Goal: Task Accomplishment & Management: Manage account settings

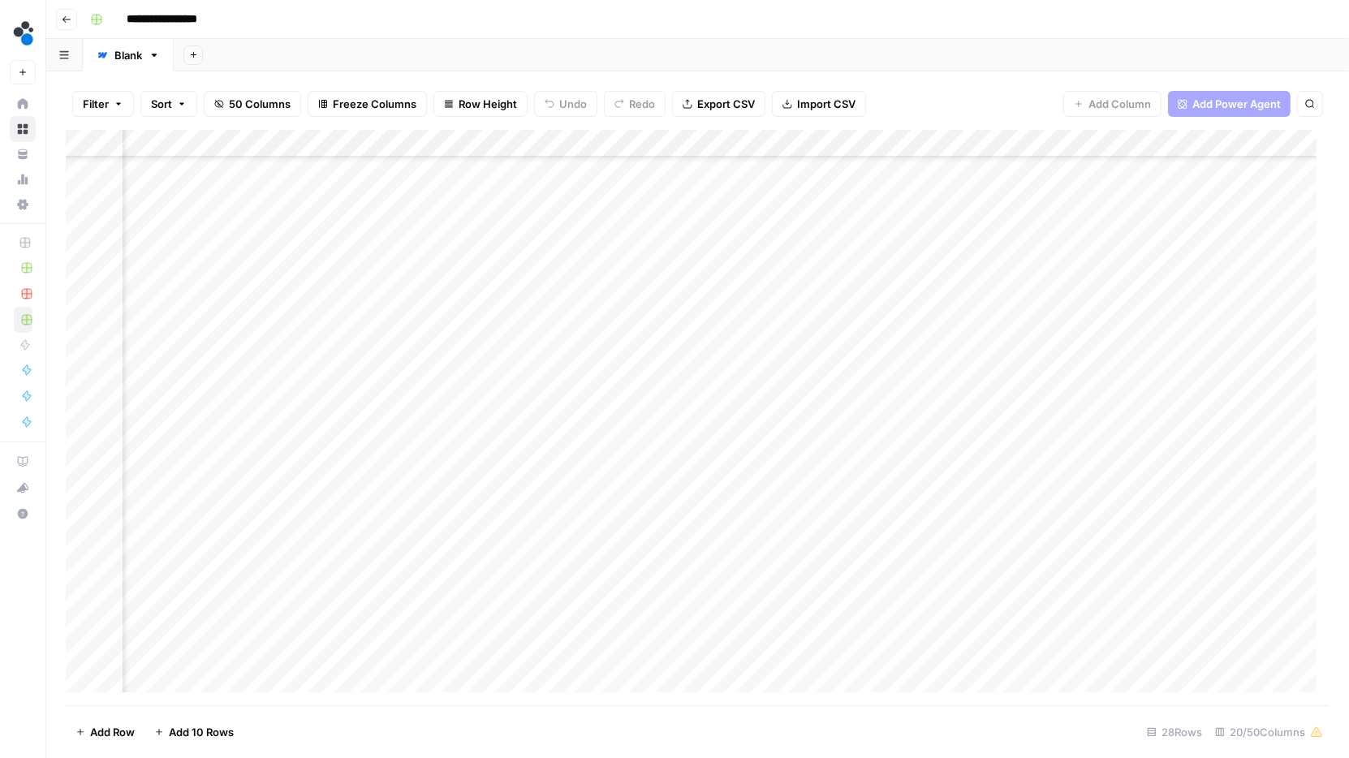
scroll to position [249, 2110]
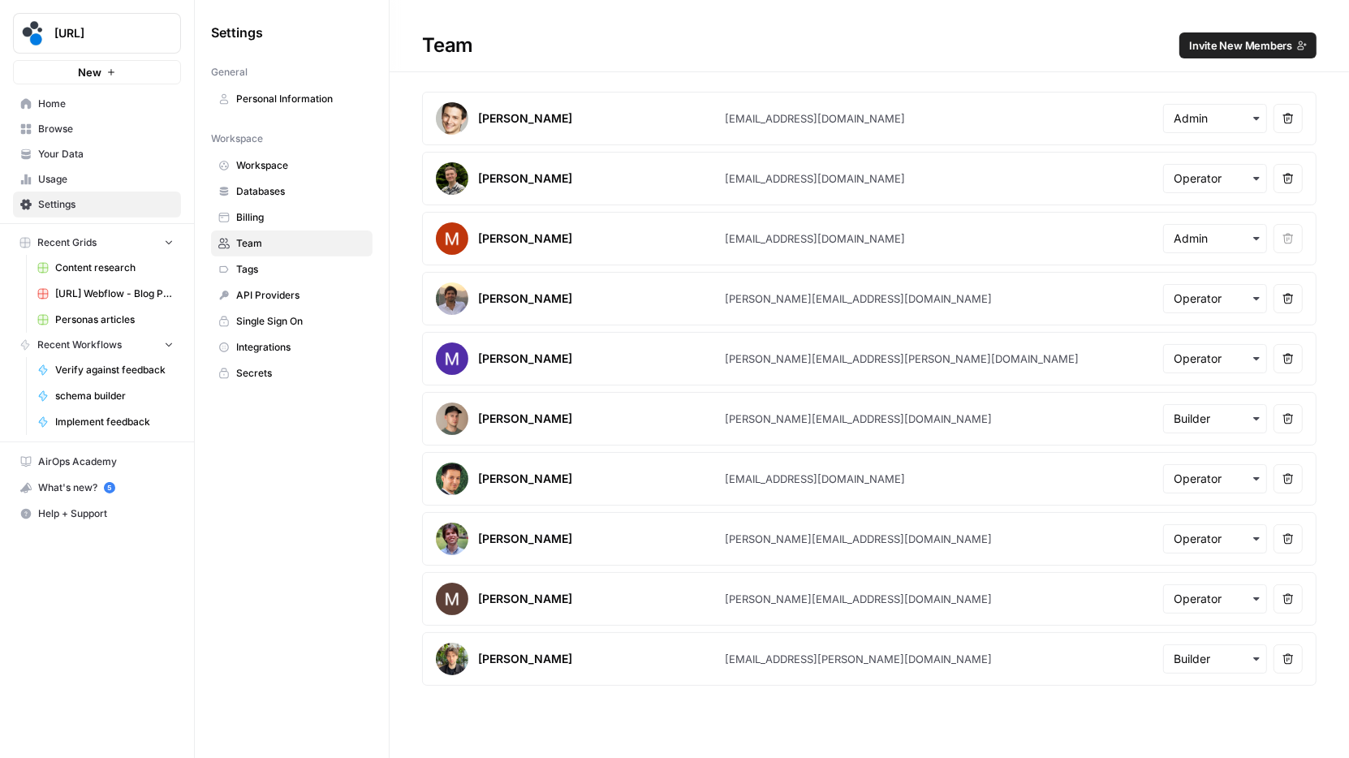
click at [373, 450] on div "Settings General Personal Information Workspace Workspace Databases Billing Tea…" at bounding box center [292, 379] width 194 height 758
click at [1059, 78] on div "Team Invite New Members [PERSON_NAME] [PERSON_NAME][EMAIL_ADDRESS][DOMAIN_NAME]…" at bounding box center [869, 346] width 959 height 692
click at [1230, 174] on input "text" at bounding box center [1215, 178] width 83 height 16
click at [1097, 168] on article "[PERSON_NAME] [EMAIL_ADDRESS][DOMAIN_NAME] Remove user" at bounding box center [869, 179] width 894 height 54
click at [1245, 360] on input "text" at bounding box center [1215, 359] width 83 height 16
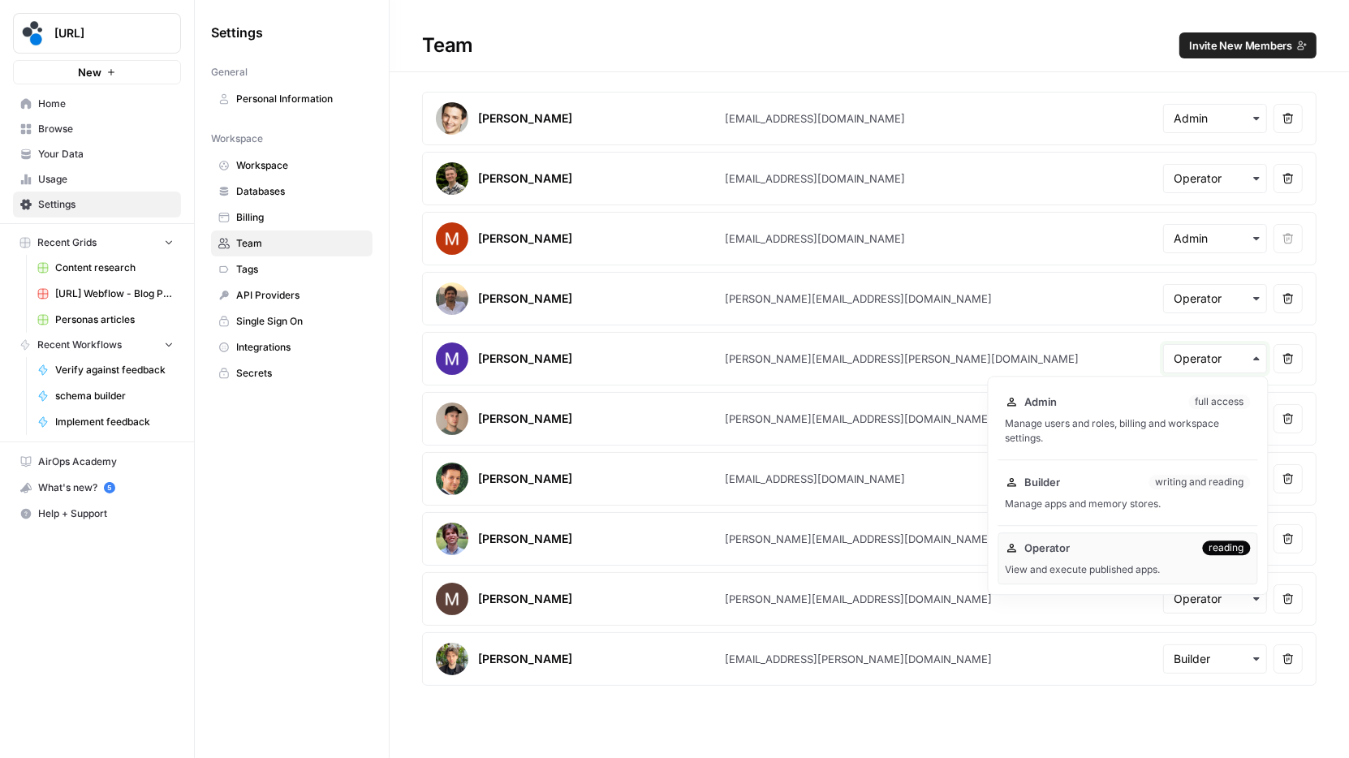
click at [1245, 360] on input "text" at bounding box center [1215, 359] width 83 height 16
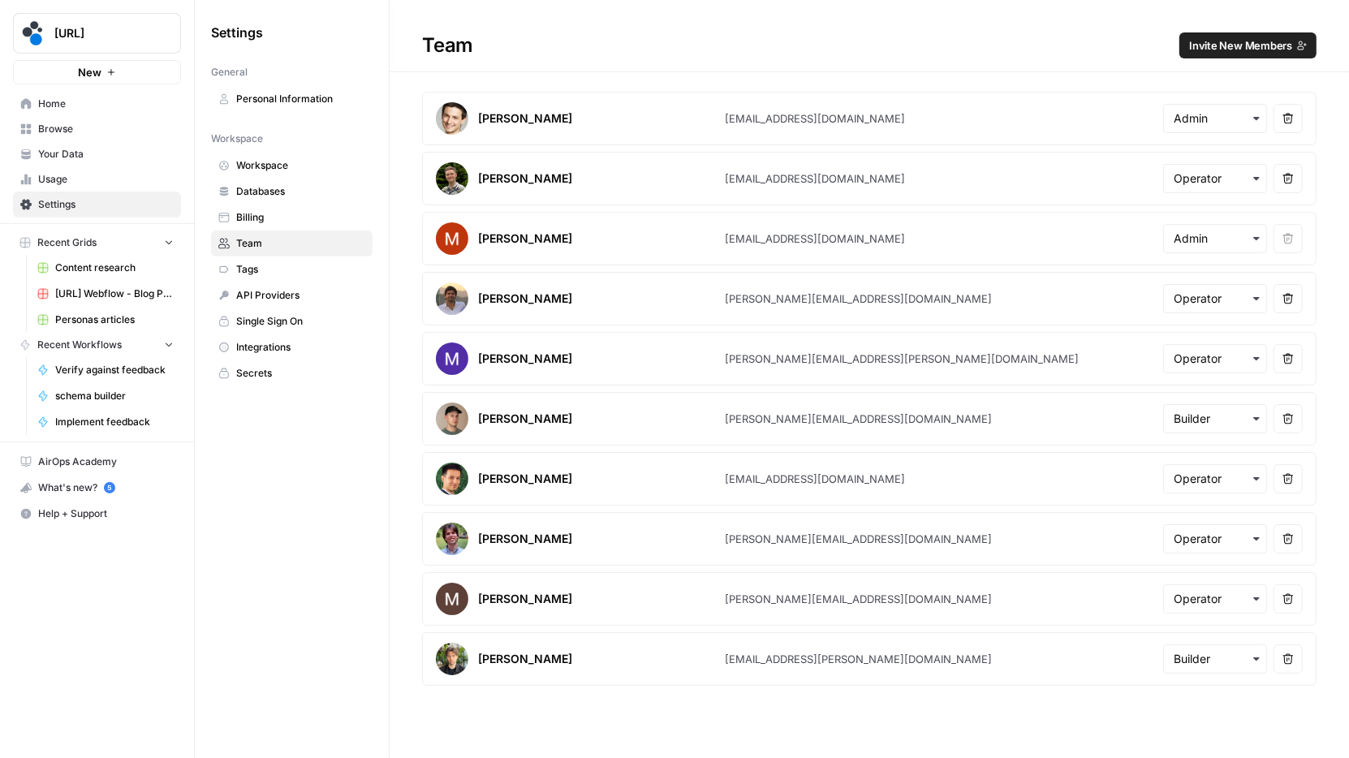
click at [65, 179] on span "Usage" at bounding box center [106, 179] width 136 height 15
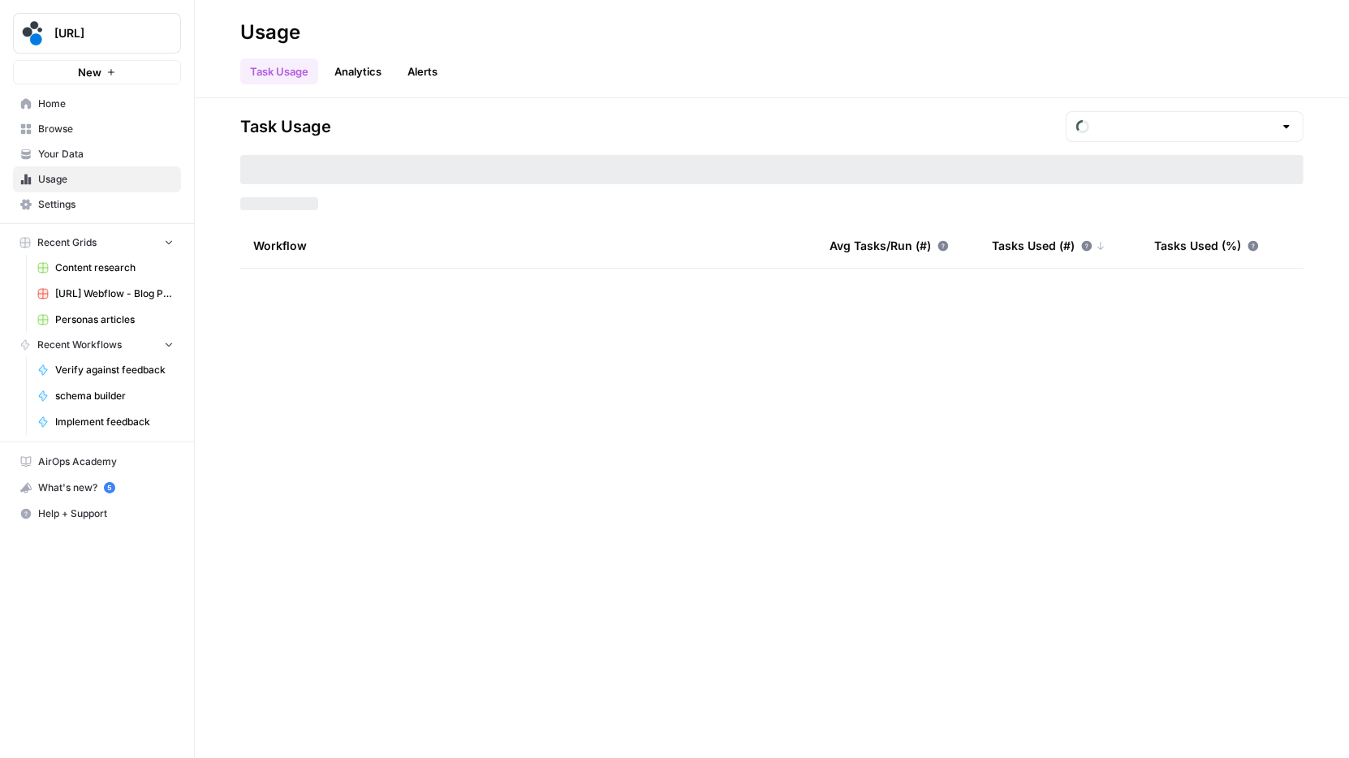
type input "September Tasks"
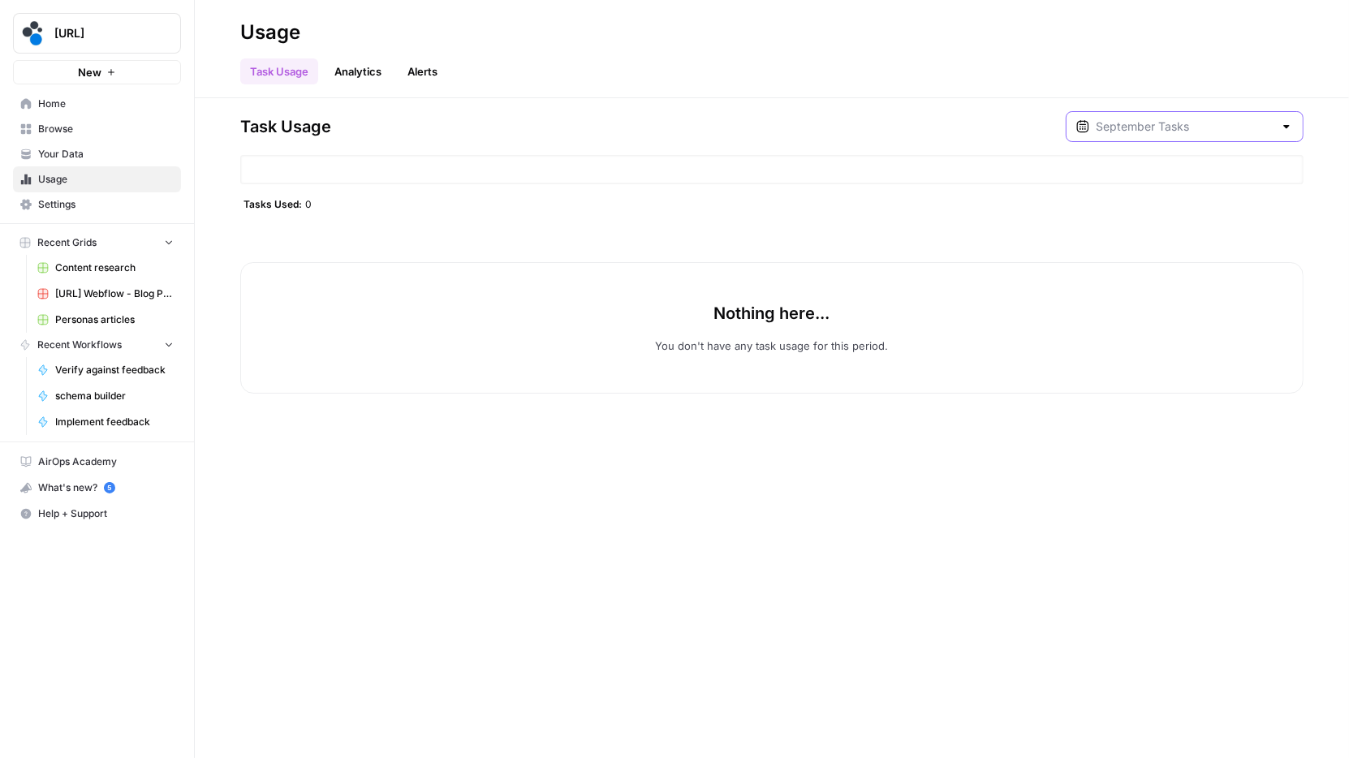
click at [1270, 127] on input "text" at bounding box center [1185, 126] width 178 height 16
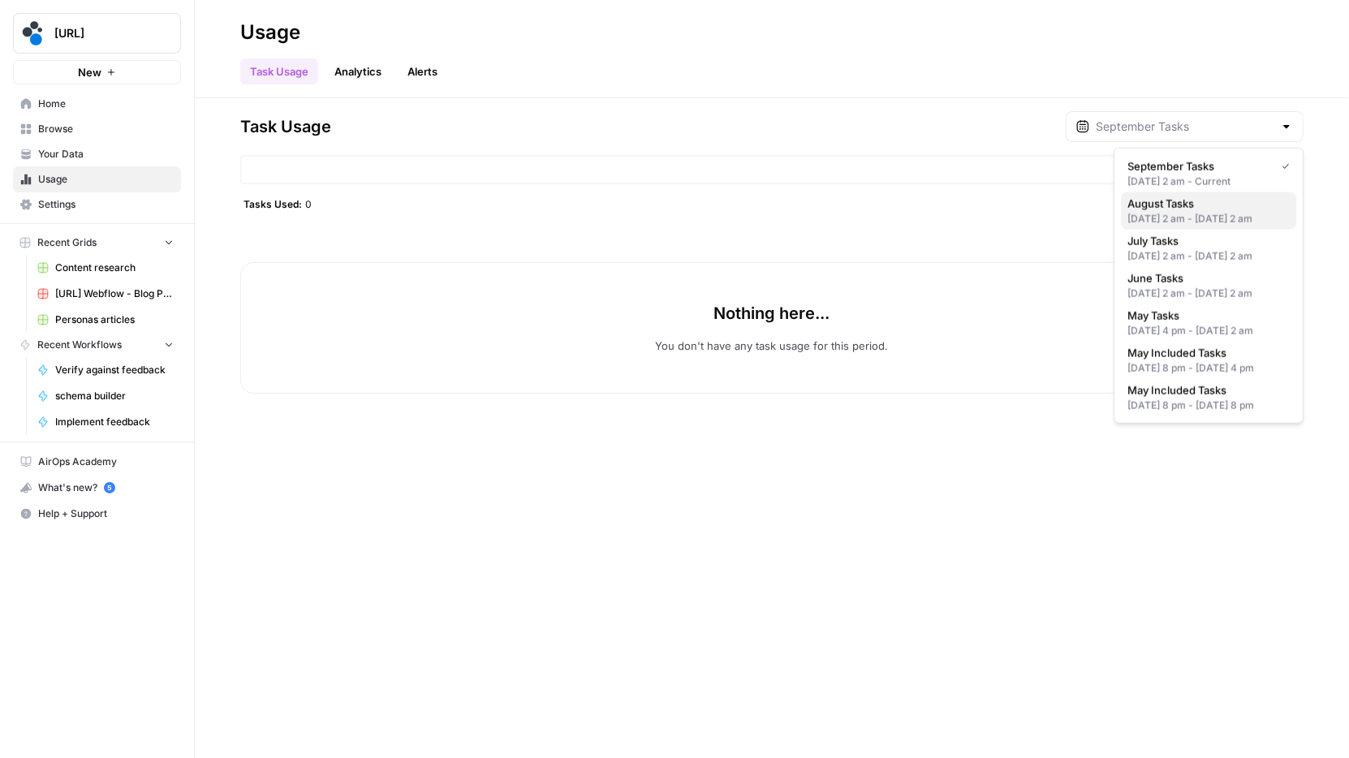
click at [1214, 205] on span "August Tasks" at bounding box center [1205, 204] width 156 height 16
type input "August Tasks"
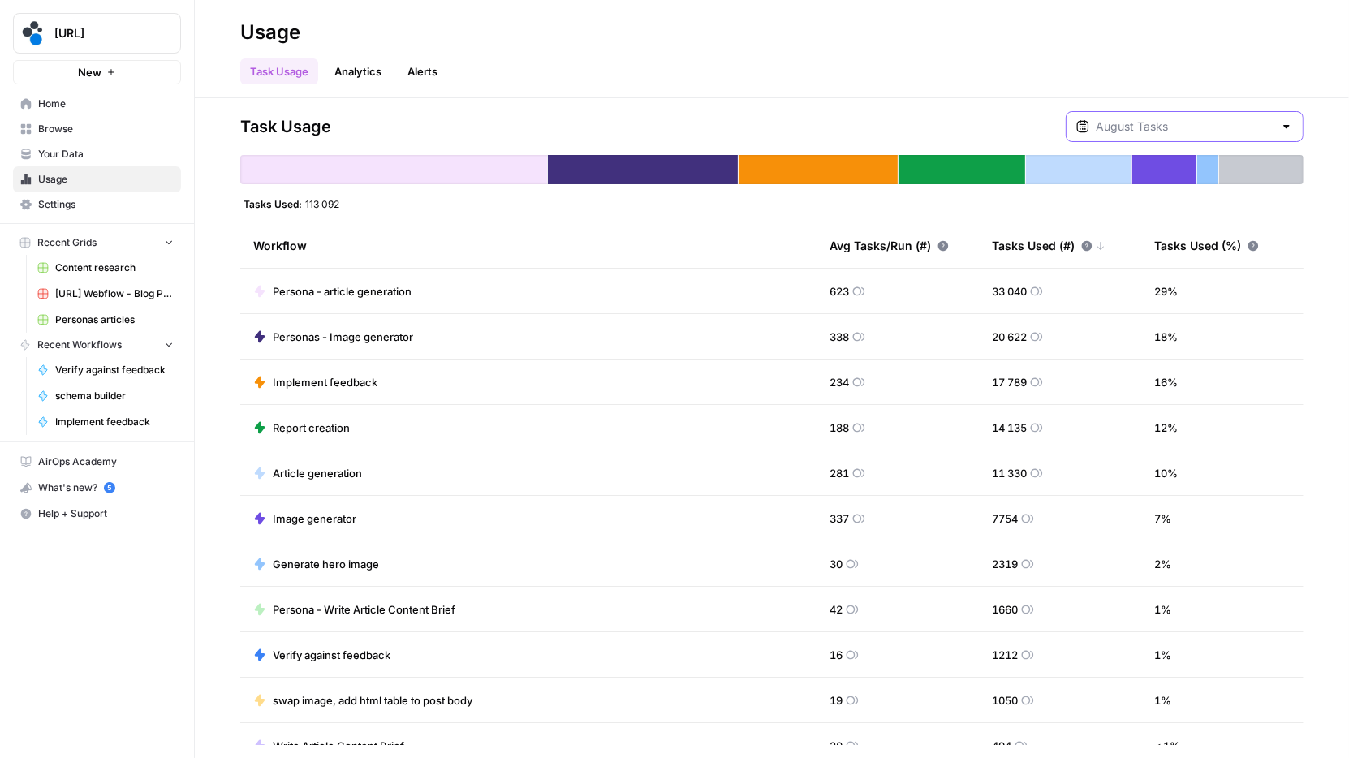
click at [1191, 127] on input "text" at bounding box center [1185, 126] width 178 height 16
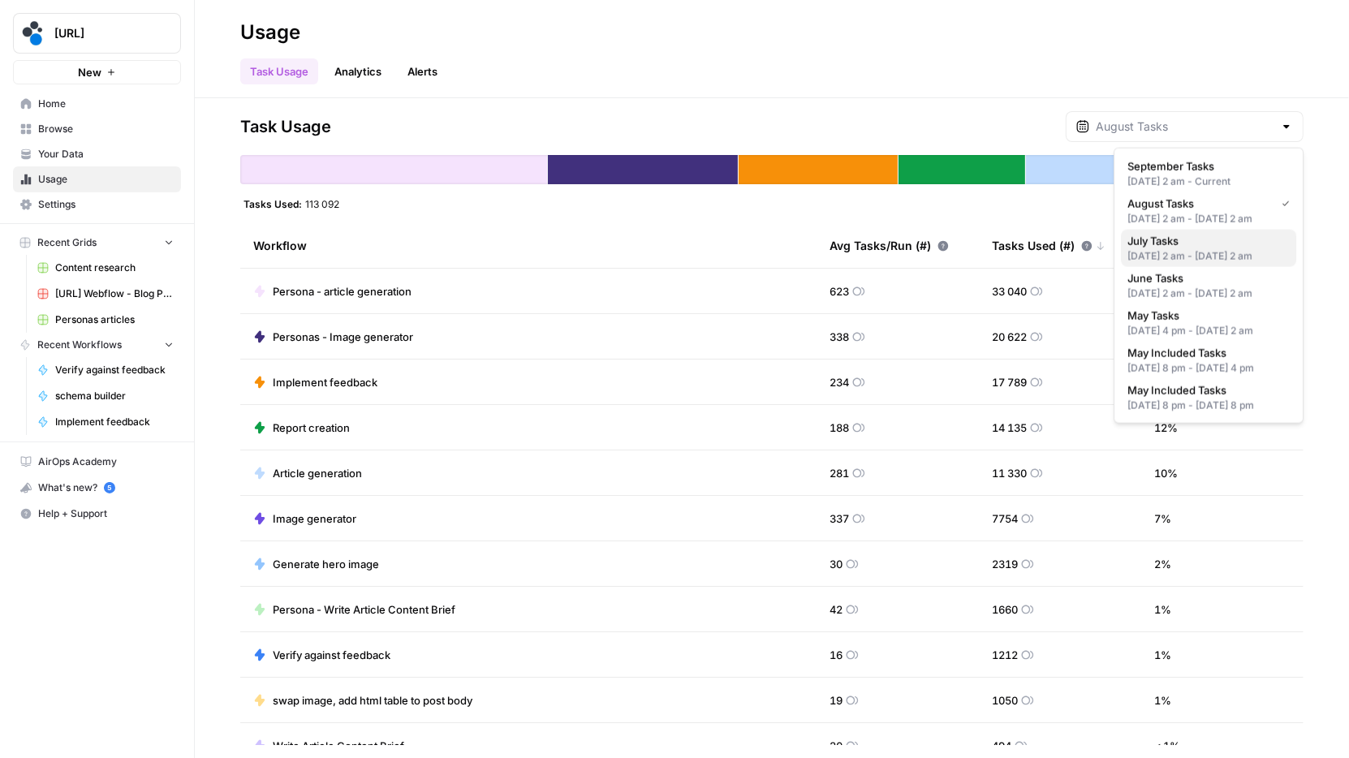
click at [1176, 249] on span "July Tasks" at bounding box center [1205, 241] width 156 height 16
type input "July Tasks"
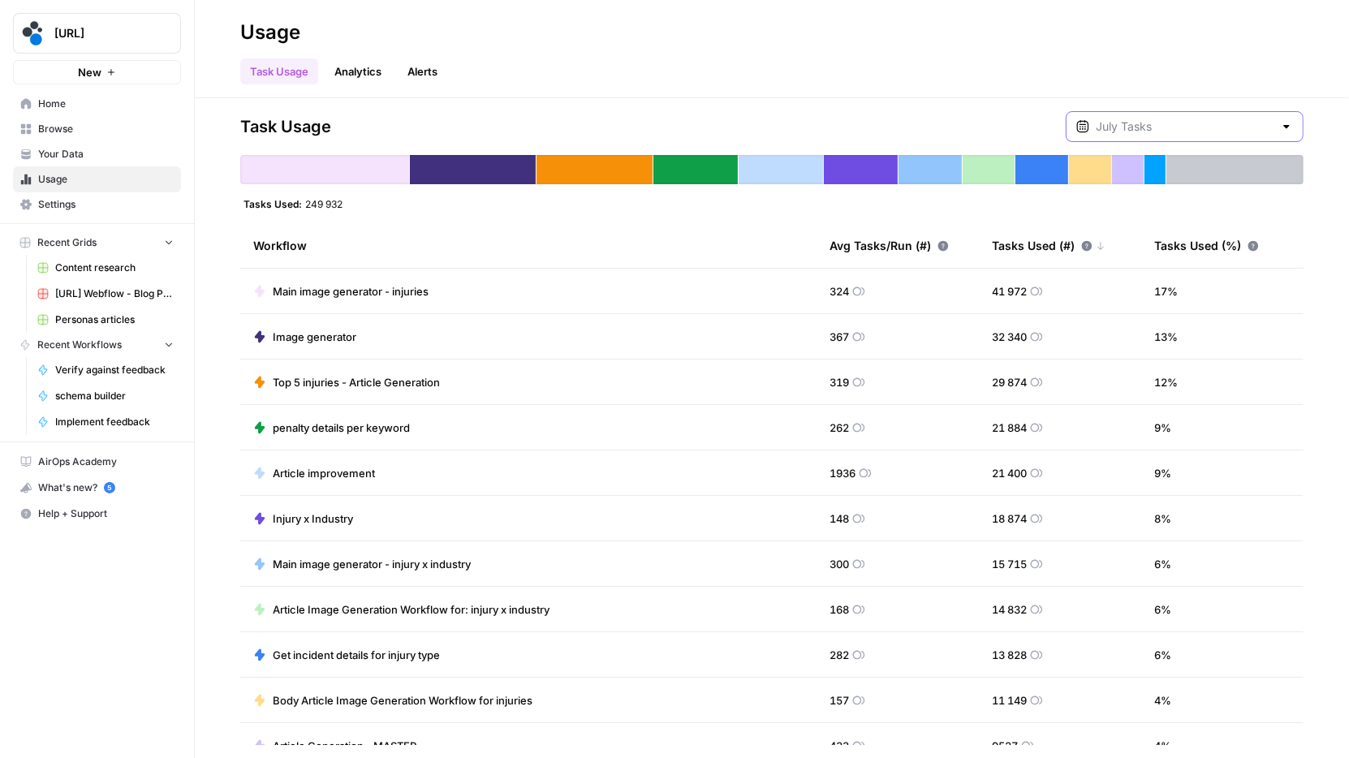
click at [1226, 125] on input "text" at bounding box center [1185, 126] width 178 height 16
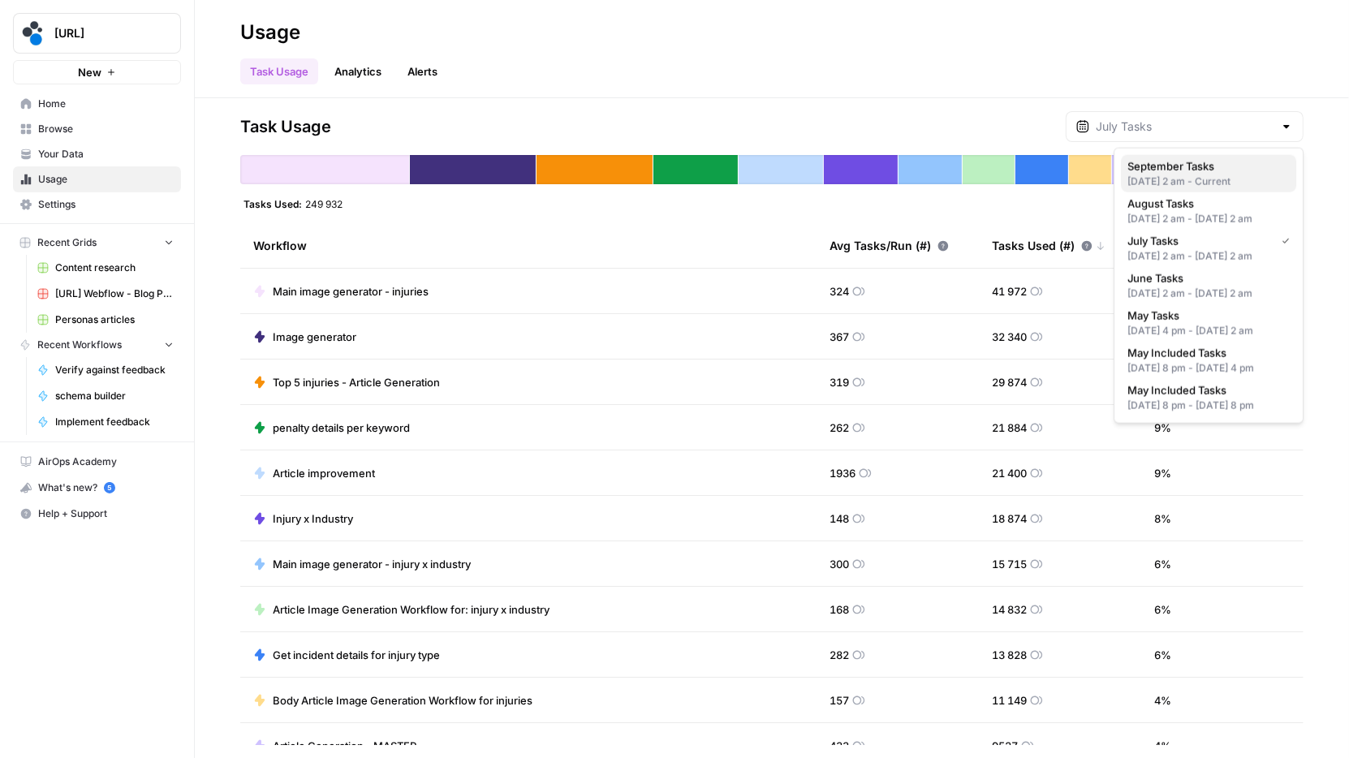
click at [1189, 163] on span "September Tasks" at bounding box center [1205, 166] width 156 height 16
type input "September Tasks"
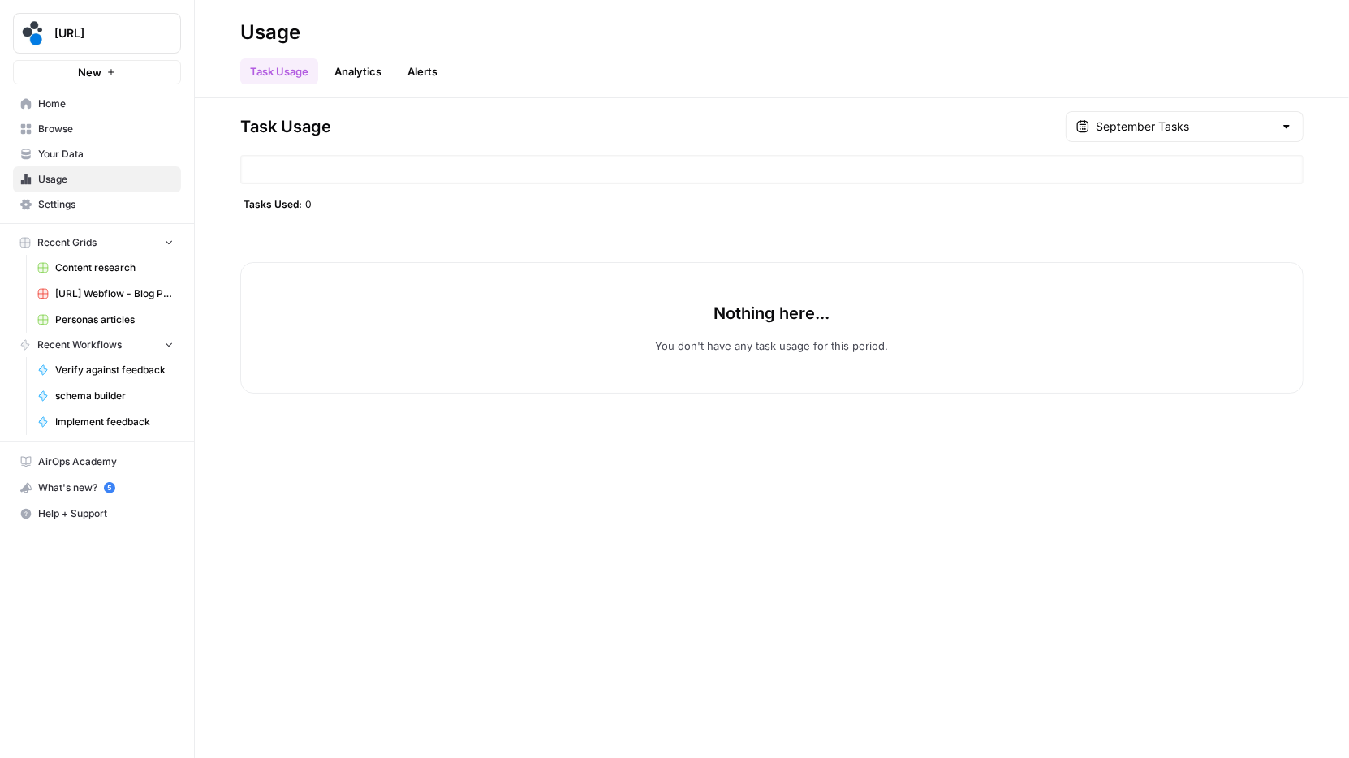
click at [370, 75] on link "Analytics" at bounding box center [358, 71] width 67 height 26
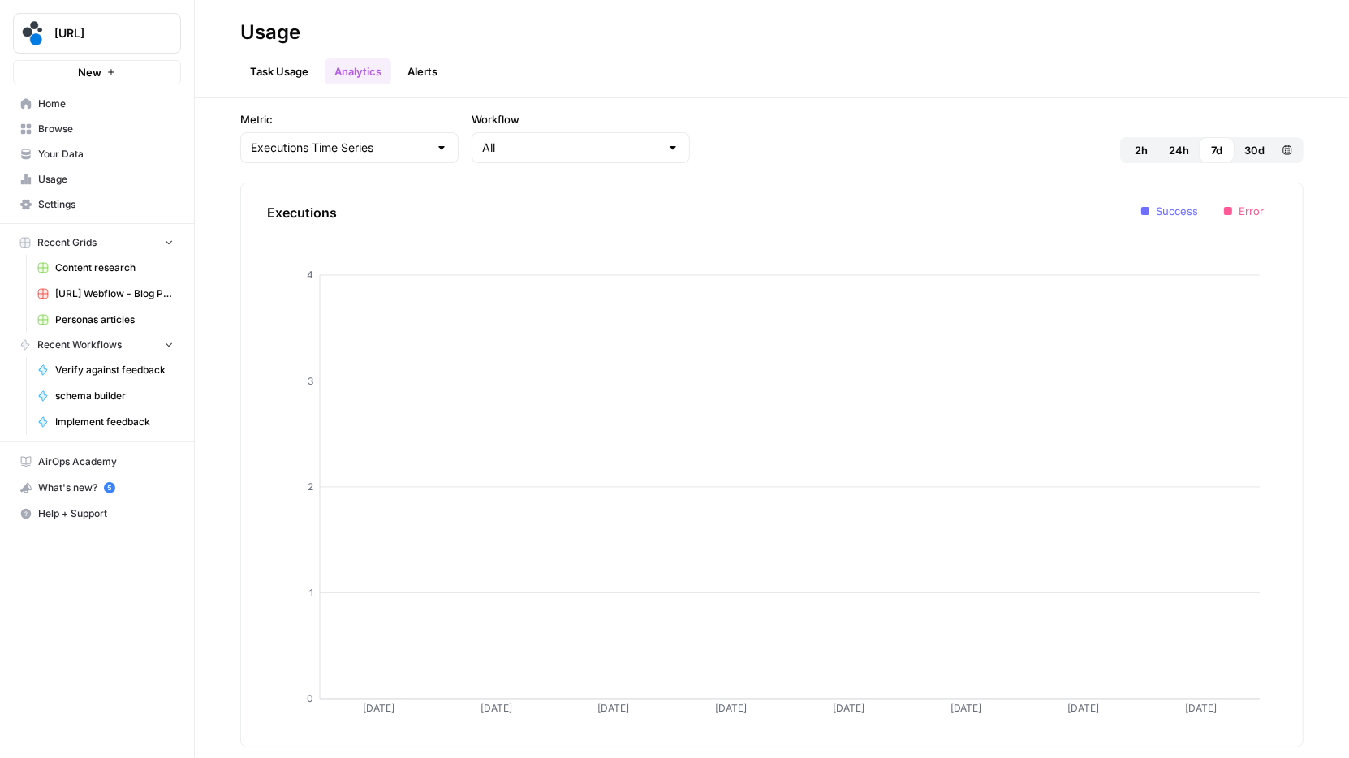
click at [277, 69] on link "Task Usage" at bounding box center [279, 71] width 78 height 26
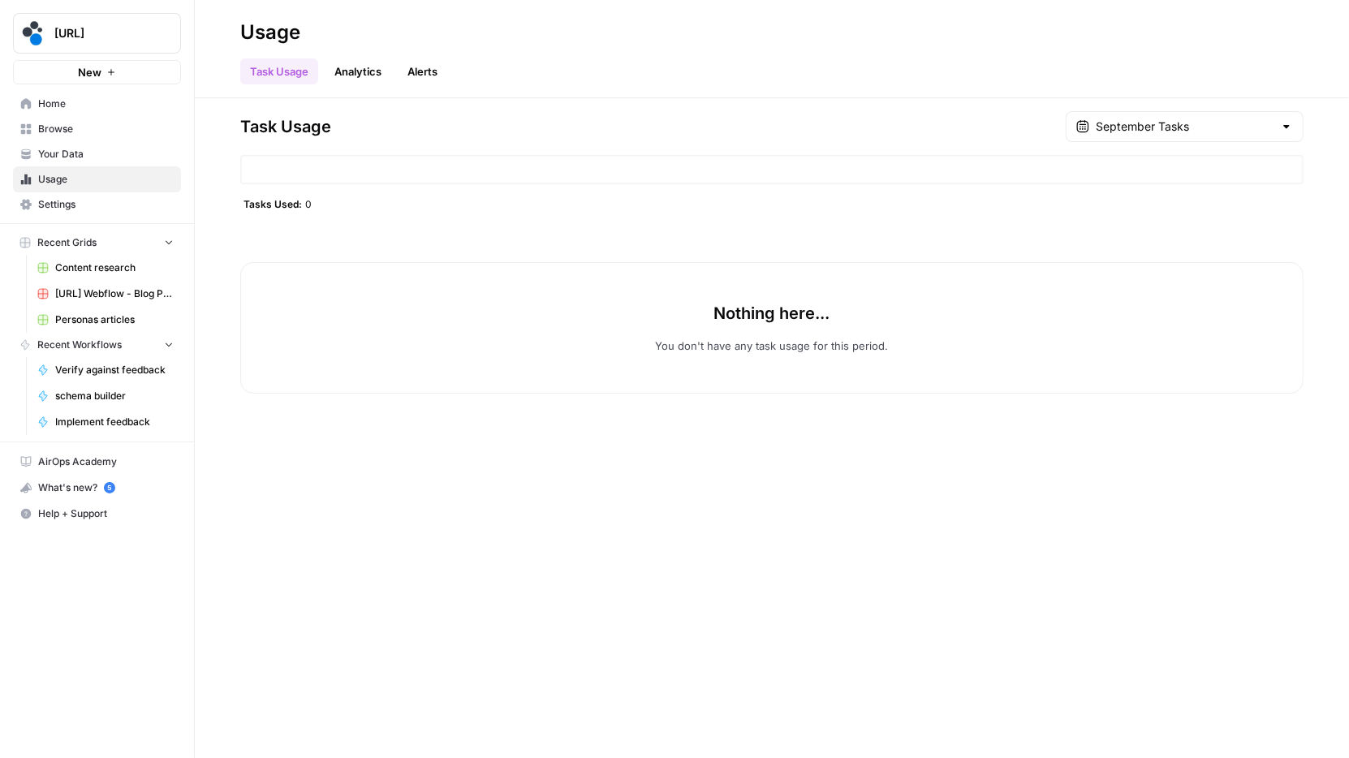
click at [1187, 114] on div "September Tasks" at bounding box center [1185, 126] width 238 height 31
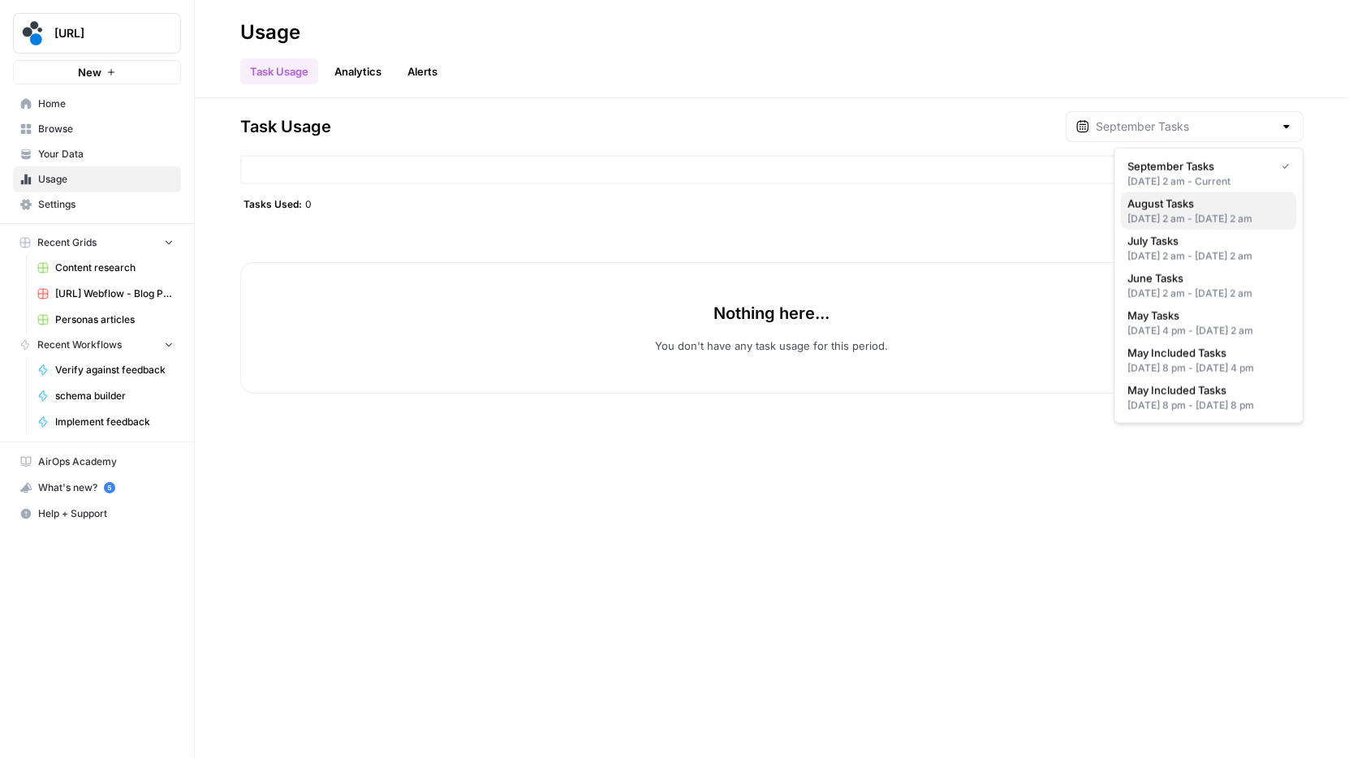
click at [1174, 203] on span "August Tasks" at bounding box center [1205, 204] width 156 height 16
type input "August Tasks"
